Goal: Task Accomplishment & Management: Complete application form

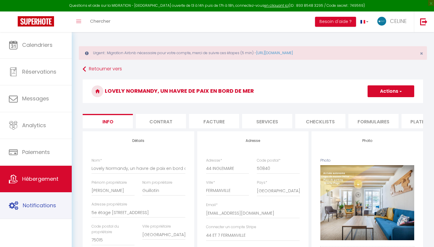
select select "6"
select select "2"
select select "1"
select select "17:00"
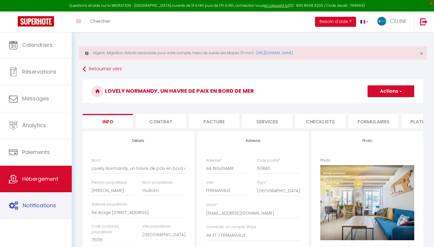
select select "17:30"
select select "11:00"
select select "30"
select select "1336"
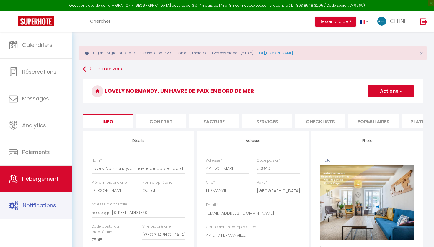
select select "28"
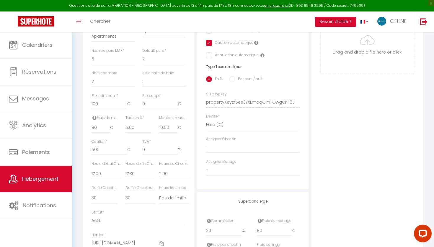
scroll to position [225, 0]
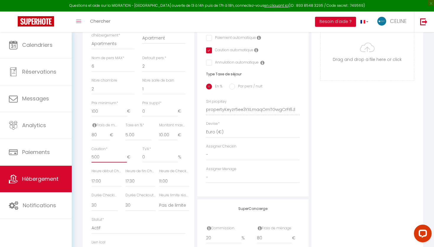
click at [94, 154] on input "500" at bounding box center [108, 157] width 35 height 11
click input "Enregistrer" at bounding box center [0, 0] width 0 height 0
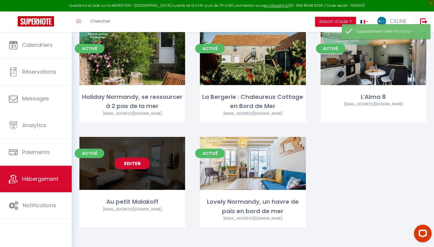
scroll to position [470, 0]
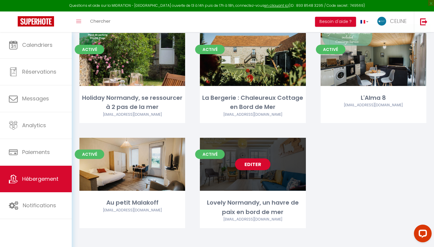
click at [254, 165] on link "Editer" at bounding box center [252, 165] width 35 height 12
select select "3"
select select "2"
select select "1"
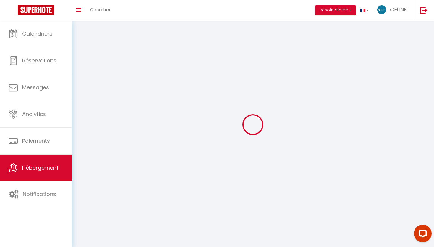
select select
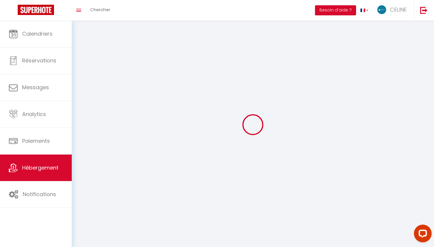
select select
checkbox input "false"
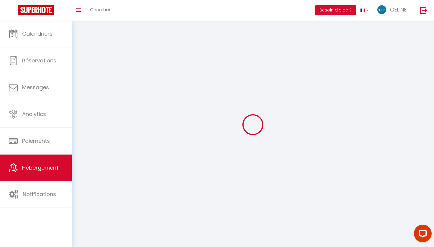
checkbox input "false"
select select
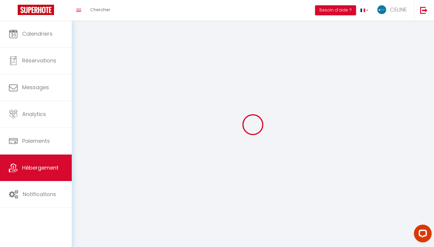
select select
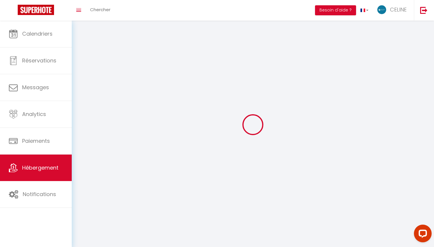
checkbox input "false"
select select
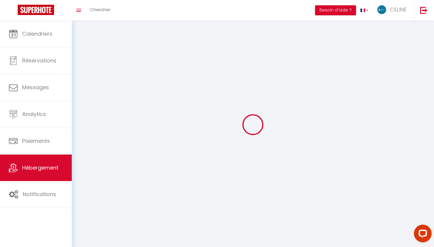
select select
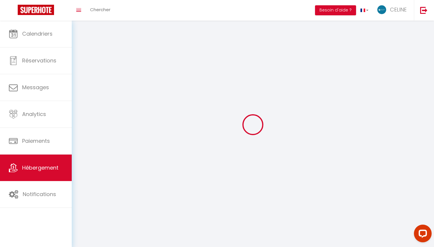
select select
checkbox input "false"
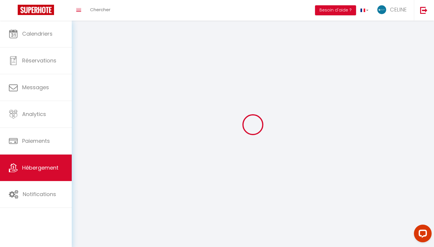
checkbox input "false"
select select
select select "1"
select select "28"
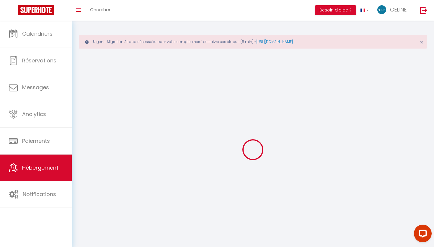
select select
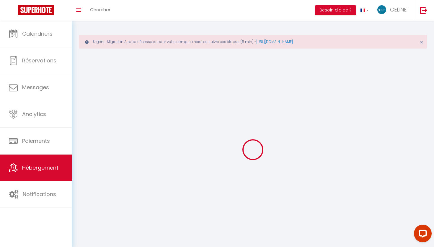
select select
checkbox input "false"
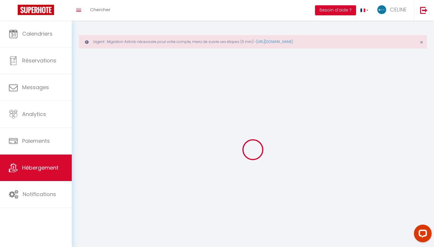
select select
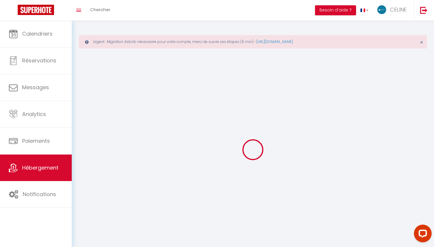
select select
checkbox input "false"
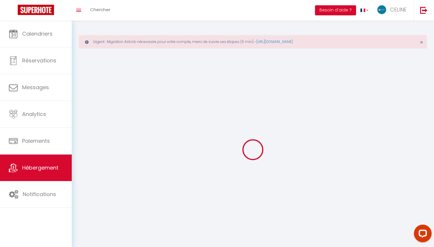
checkbox input "false"
select select
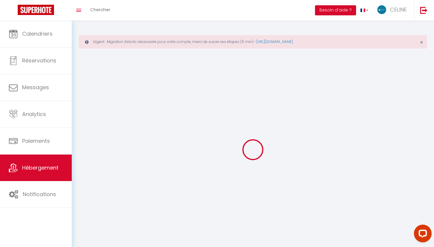
select select
checkbox input "false"
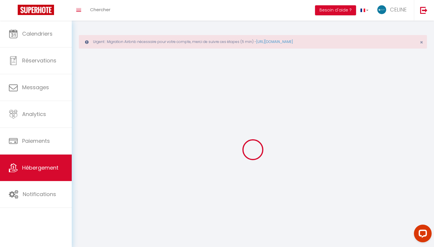
checkbox input "false"
select select
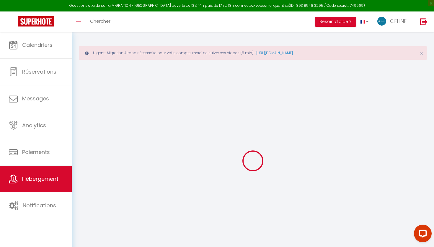
select select
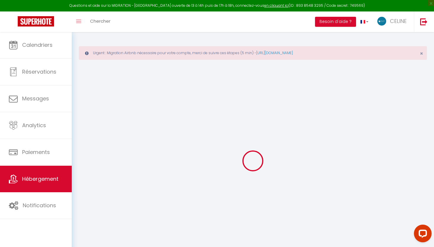
select select
checkbox input "false"
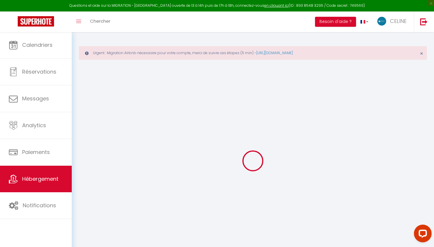
select select
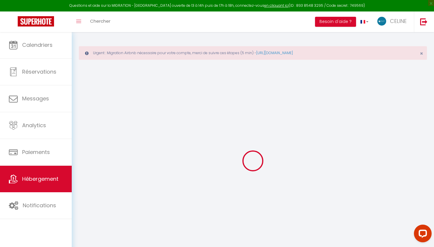
select select
checkbox input "false"
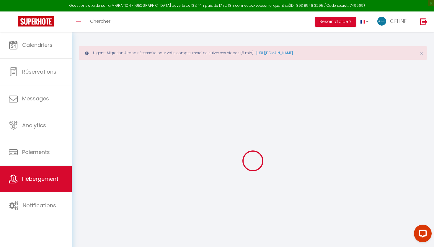
checkbox input "false"
select select
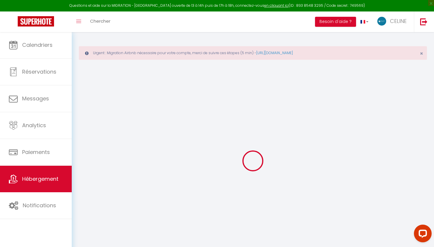
select select
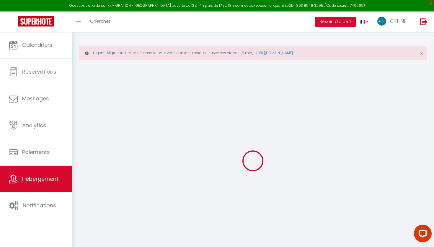
checkbox input "false"
select select
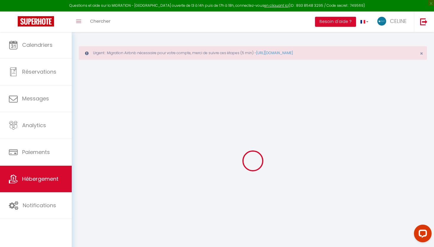
select select
type input "Lovely Normandy, un havre de paix en bord de mer"
type input "[PERSON_NAME]"
type input "Guillotin"
type input "5e étage [STREET_ADDRESS]"
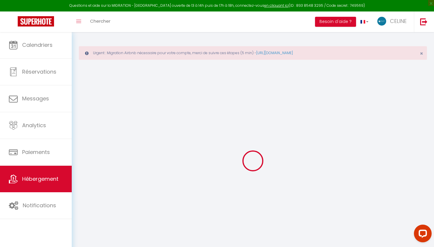
type input "75015"
type input "[GEOGRAPHIC_DATA]"
select select "6"
select select "2"
type input "100"
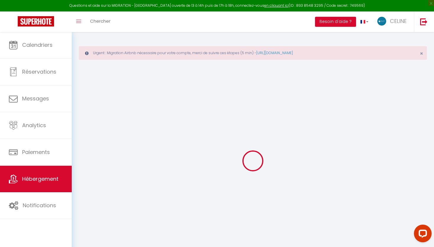
type input "80"
type input "5.00"
type input "10.00"
type input "500"
select select
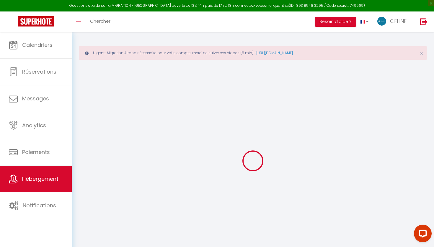
select select
type input "44 INGLEMARE"
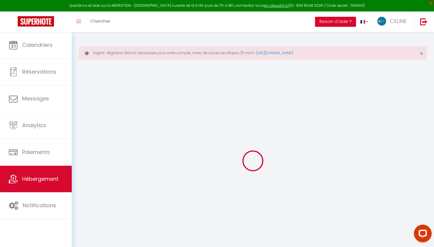
type input "50840"
type input "FERMANVILLE"
type input "[EMAIL_ADDRESS][DOMAIN_NAME]"
select select "1336"
checkbox input "false"
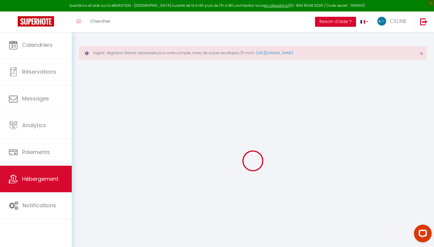
checkbox input "false"
checkbox input "true"
checkbox input "false"
radio input "true"
type input "80"
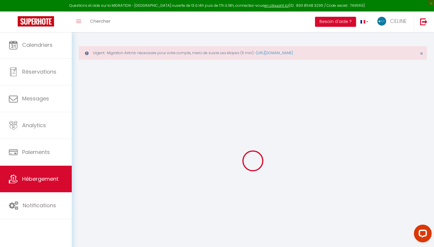
type input "0"
select select
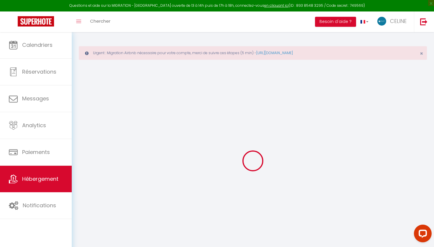
select select
checkbox input "false"
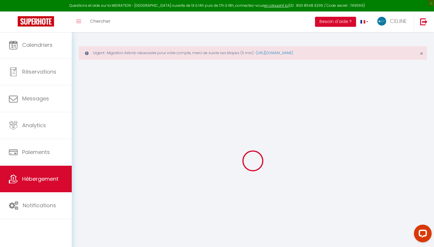
checkbox input "true"
checkbox input "false"
select select
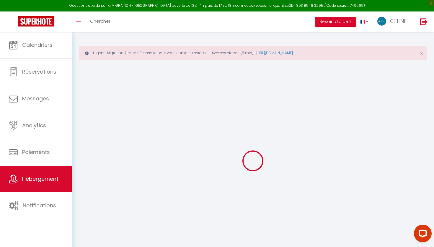
select select
checkbox input "false"
checkbox input "true"
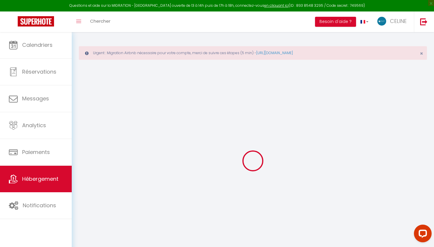
checkbox input "false"
checkbox input "true"
checkbox input "false"
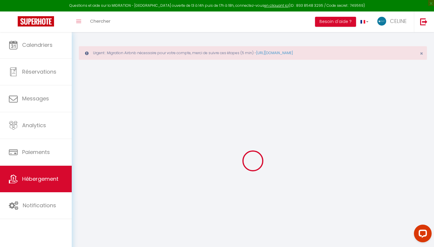
select select "17:00"
select select "17:30"
select select "11:00"
select select "30"
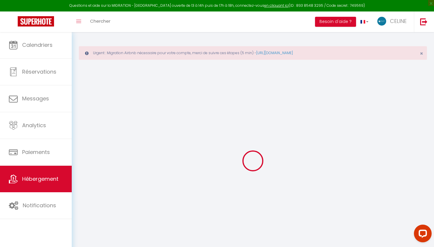
checkbox input "false"
checkbox input "true"
checkbox input "false"
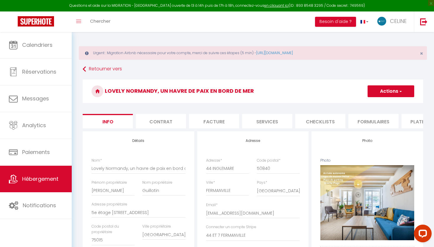
checkbox input "false"
checkbox input "true"
checkbox input "false"
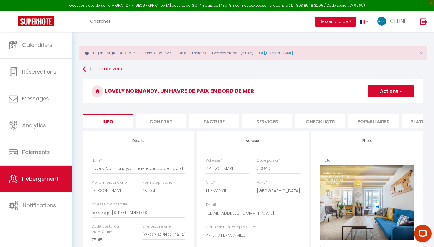
checkbox input "false"
checkbox input "true"
checkbox input "false"
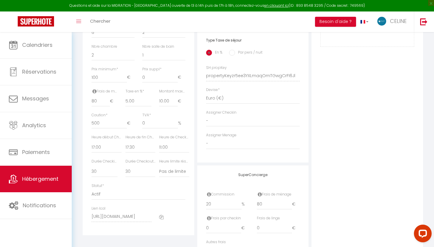
scroll to position [258, 0]
click at [93, 119] on input "500" at bounding box center [108, 124] width 35 height 11
type input "00"
checkbox input "false"
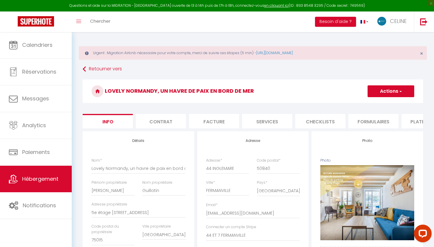
scroll to position [0, 0]
click at [392, 93] on button "Actions" at bounding box center [390, 92] width 47 height 12
click at [373, 103] on input "Enregistrer" at bounding box center [367, 104] width 22 height 6
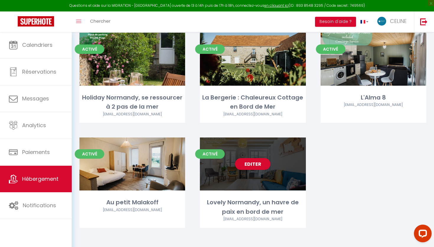
scroll to position [470, 0]
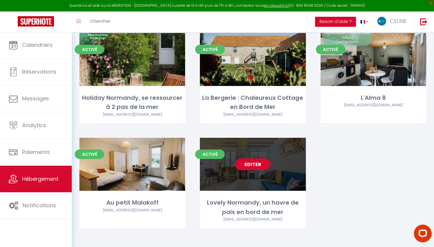
click at [246, 163] on link "Editer" at bounding box center [252, 165] width 35 height 12
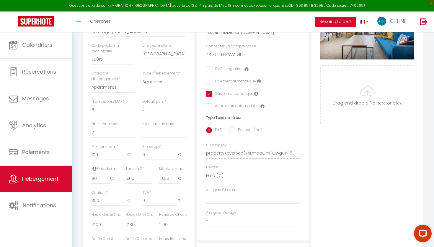
scroll to position [192, 0]
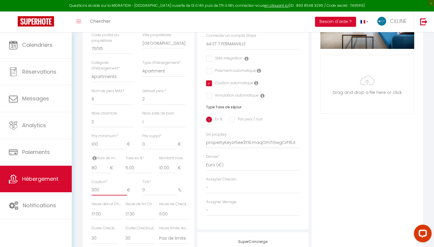
click at [93, 187] on input "300" at bounding box center [108, 190] width 35 height 11
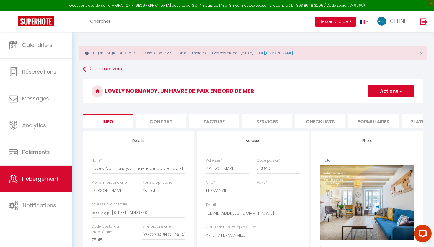
scroll to position [0, 0]
click at [387, 92] on button "Actions" at bounding box center [390, 92] width 47 height 12
click at [375, 104] on input "Enregistrer" at bounding box center [367, 104] width 22 height 6
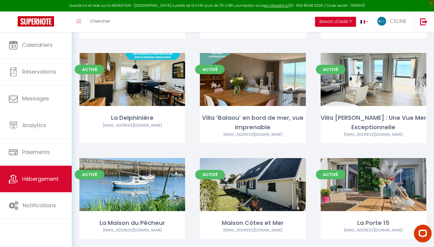
scroll to position [142, 0]
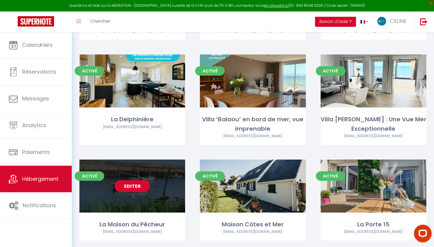
click at [130, 188] on link "Editer" at bounding box center [131, 187] width 35 height 12
